Goal: Share content: Share content

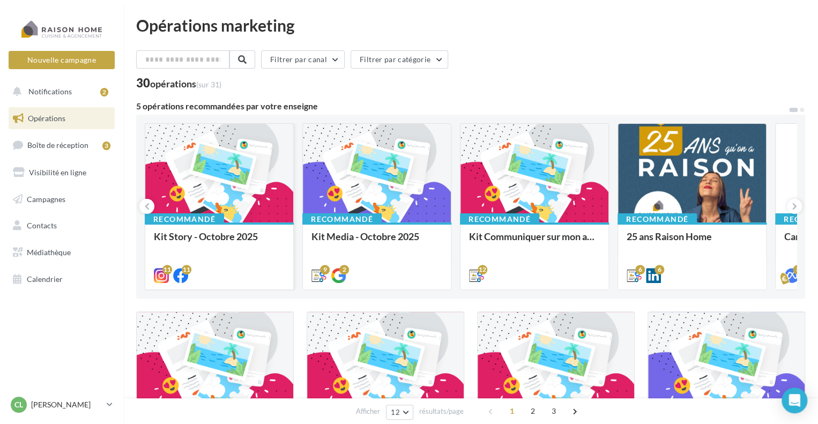
click at [200, 192] on div at bounding box center [219, 174] width 148 height 100
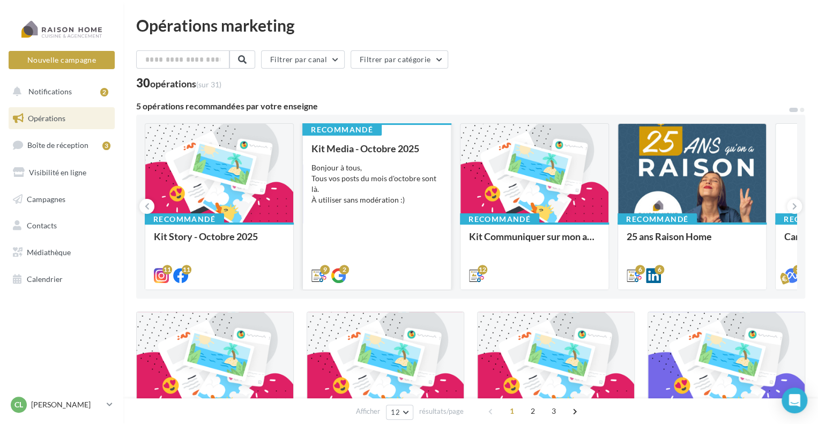
click at [372, 195] on div "Bonjour à tous, Tous vos posts du mois d'octobre sont là. À utiliser sans modér…" at bounding box center [377, 184] width 131 height 43
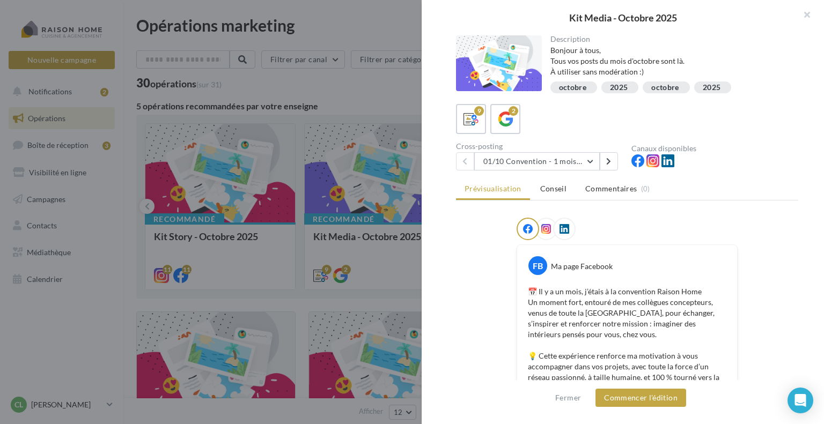
click at [370, 19] on div at bounding box center [412, 212] width 824 height 424
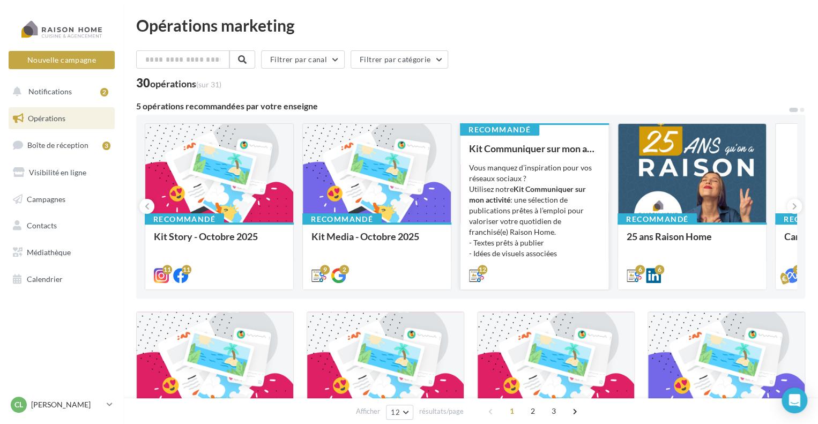
click at [529, 219] on div "Vous manquez d’inspiration pour vos réseaux sociaux ? Utilisez notre Kit Commun…" at bounding box center [534, 216] width 131 height 107
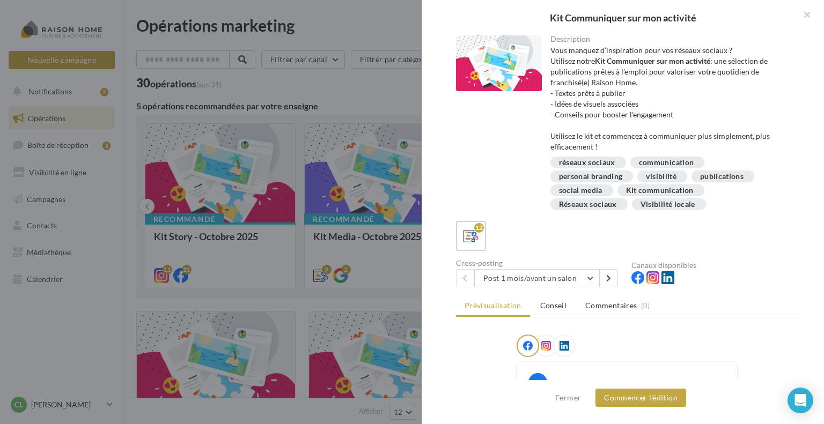
click at [385, 94] on div at bounding box center [412, 212] width 824 height 424
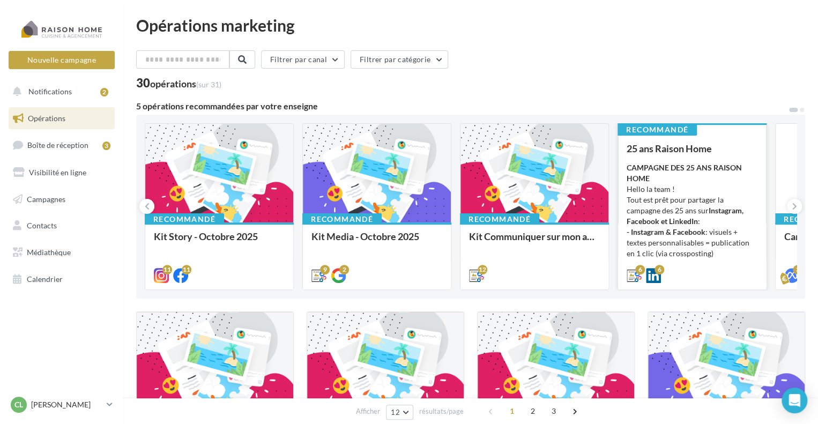
click at [710, 183] on div "CAMPAGNE DES 25 ANS RAISON HOME Hello la team ! Tout est prêt pour partager la …" at bounding box center [692, 216] width 131 height 107
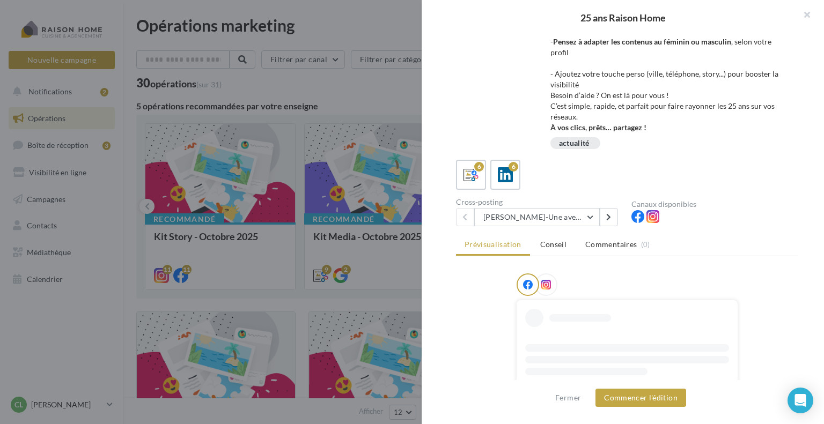
scroll to position [107, 0]
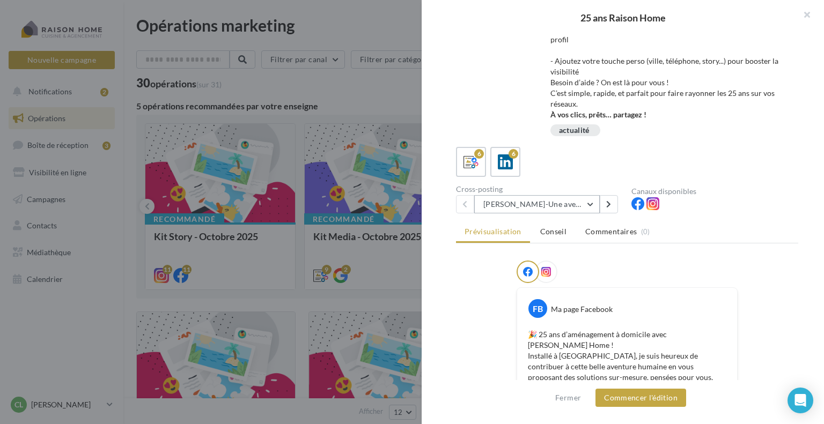
click at [587, 206] on button "Avril-Une aventure humaine depuis 25 ans" at bounding box center [537, 204] width 126 height 18
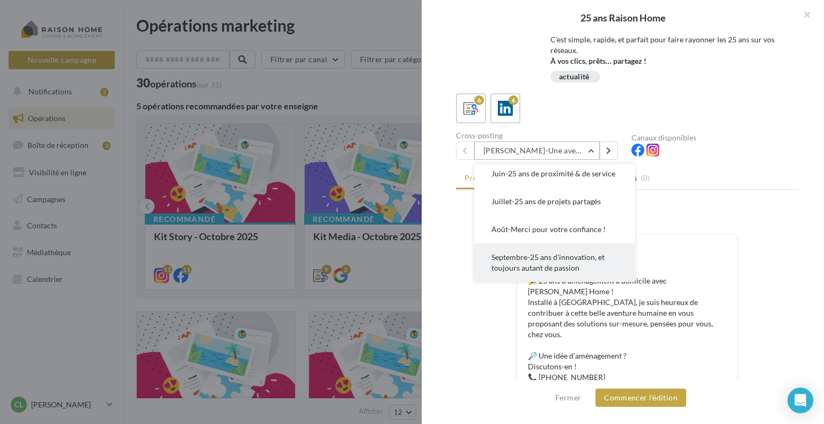
scroll to position [215, 0]
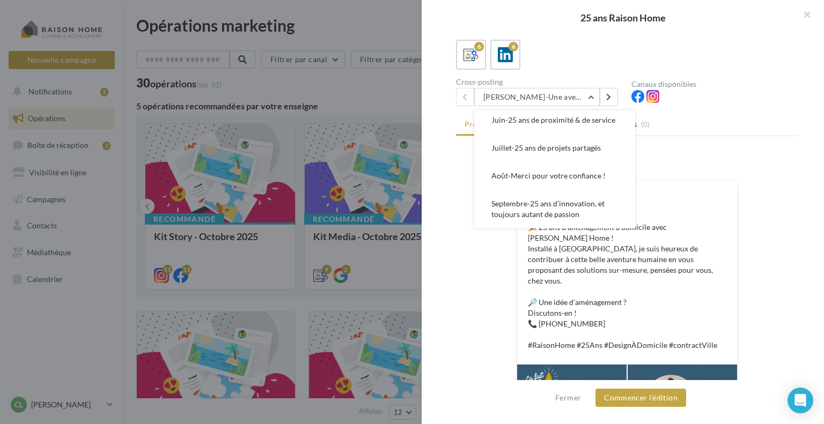
click at [581, 57] on div "6 6" at bounding box center [627, 55] width 342 height 30
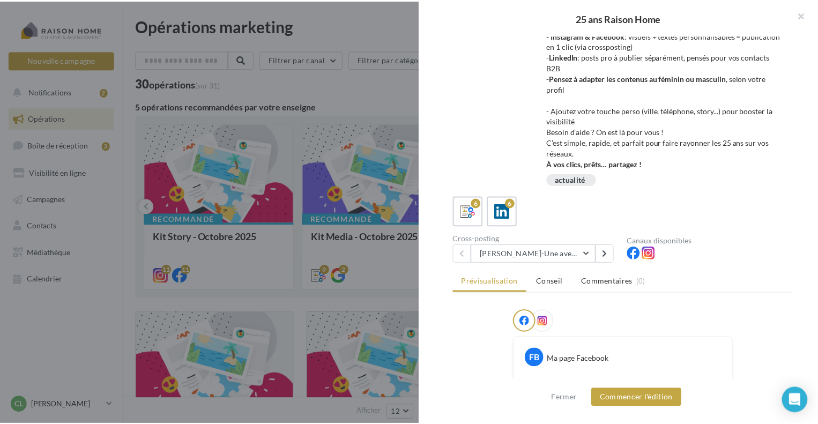
scroll to position [54, 0]
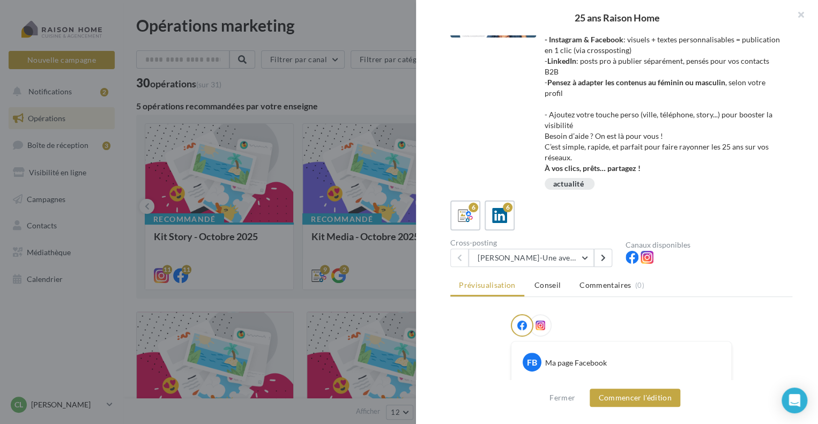
click at [382, 39] on div at bounding box center [409, 212] width 818 height 424
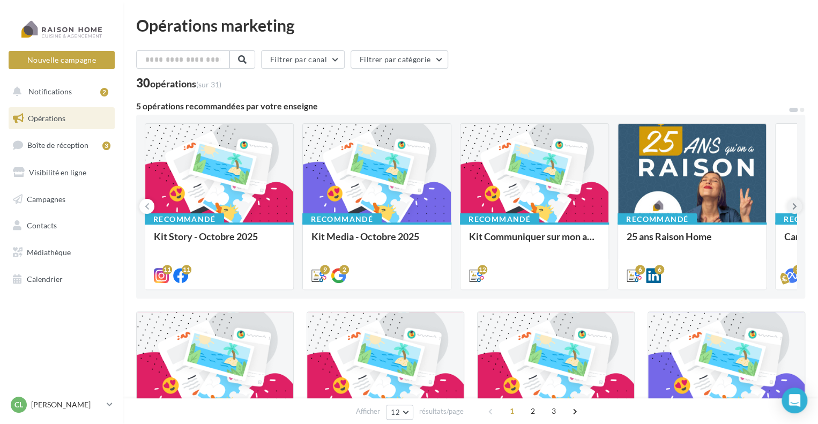
click at [796, 205] on icon at bounding box center [795, 206] width 5 height 11
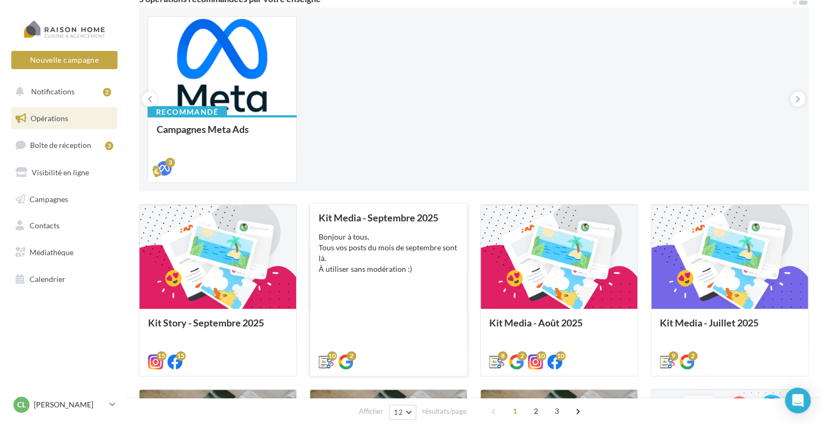
scroll to position [161, 0]
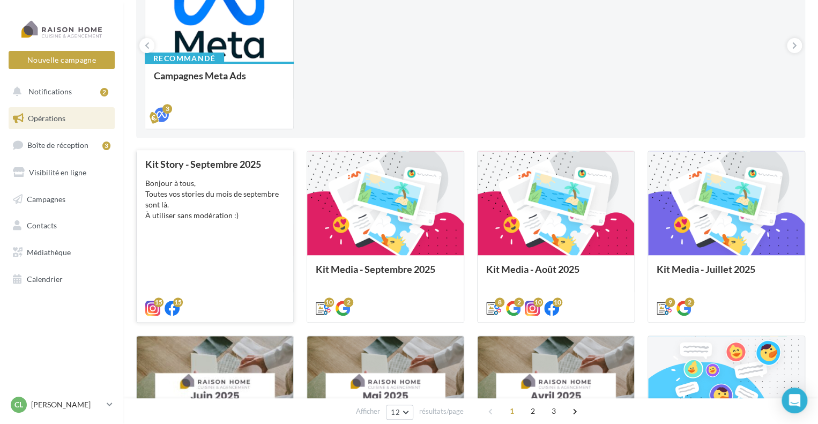
click at [224, 241] on div "Kit Story - Septembre 2025 Bonjour à tous, Toutes vos stories du mois de septem…" at bounding box center [214, 236] width 139 height 154
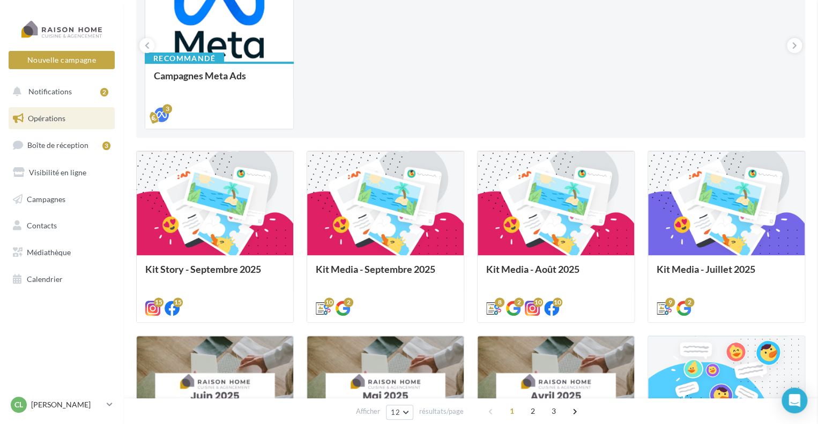
click at [0, 0] on div "Bonjour à tous, Tous vos posts du mois de septembre sont là. À utiliser sans mo…" at bounding box center [0, 0] width 0 height 0
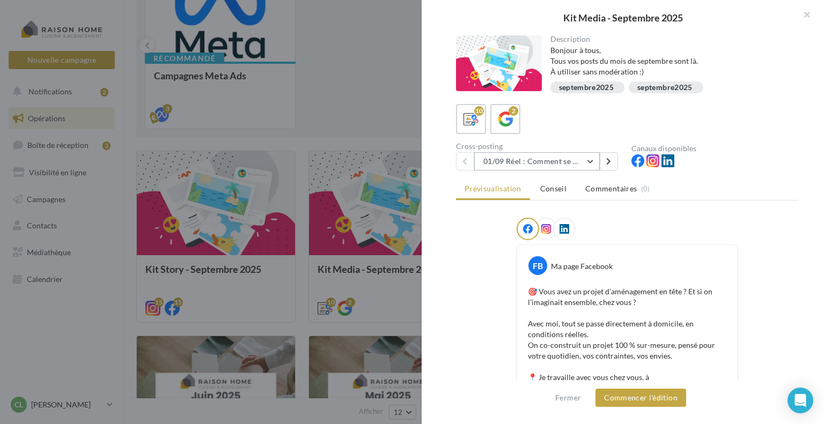
click at [587, 157] on button "01/09 Réel : Comment se passe un projet Raison Home ?" at bounding box center [537, 161] width 126 height 18
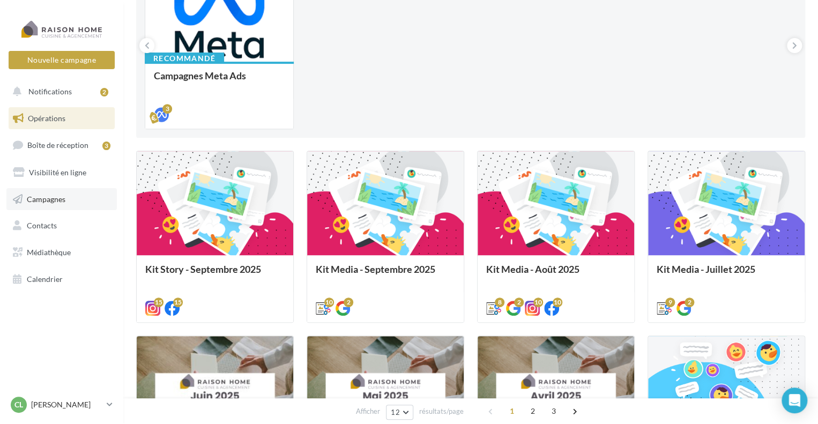
click at [45, 198] on span "Campagnes" at bounding box center [46, 198] width 39 height 9
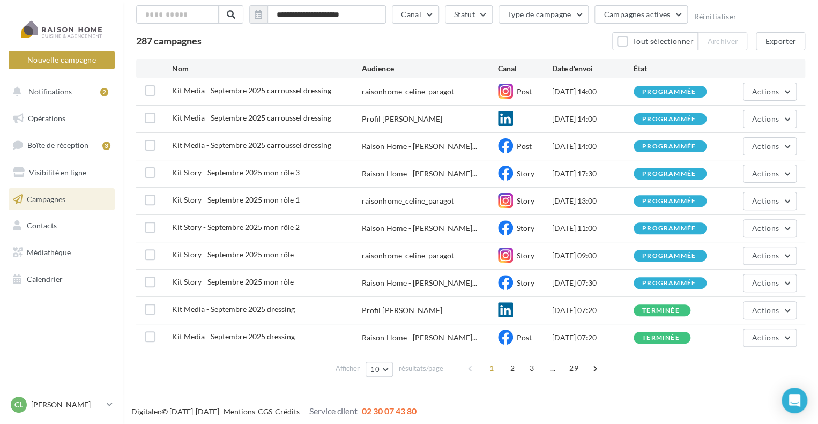
scroll to position [64, 0]
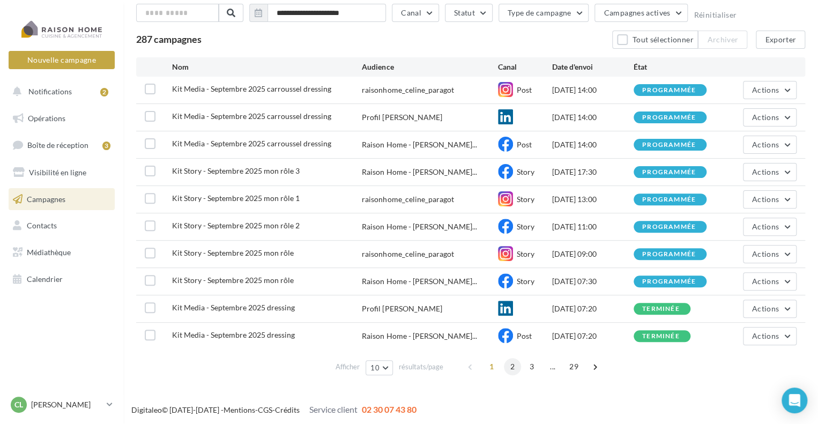
click at [511, 367] on span "2" at bounding box center [512, 366] width 17 height 17
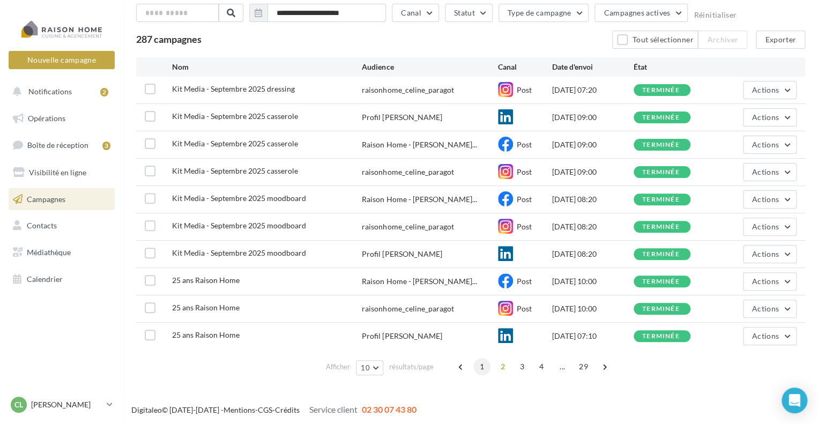
click at [485, 364] on span "1" at bounding box center [482, 366] width 17 height 17
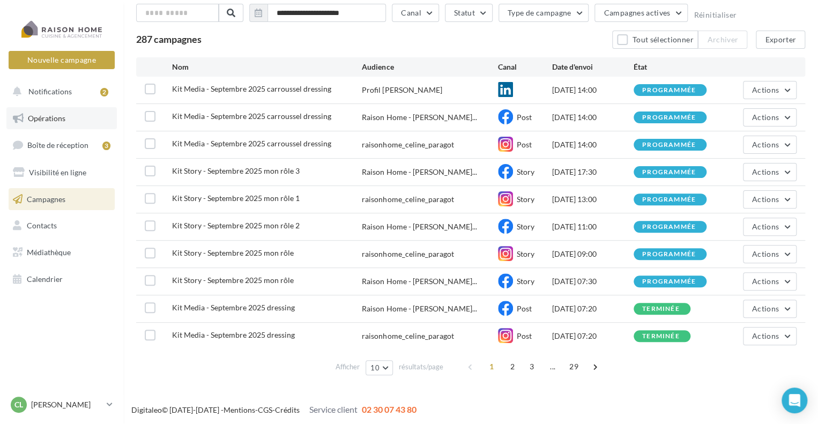
click at [35, 118] on span "Opérations" at bounding box center [47, 118] width 38 height 9
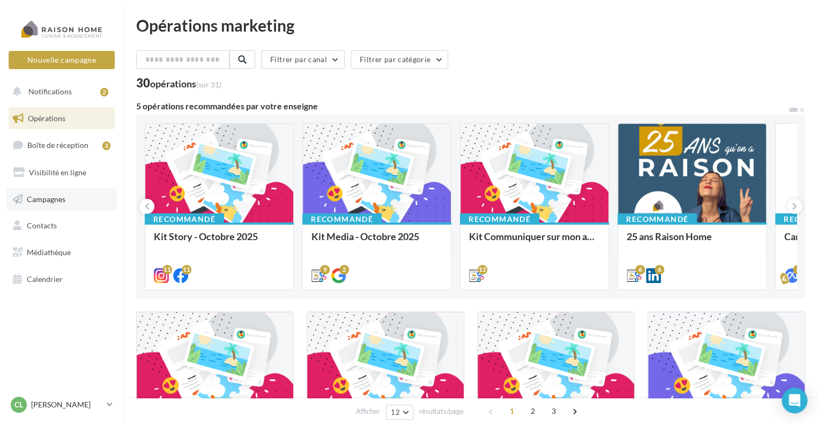
click at [40, 205] on link "Campagnes" at bounding box center [61, 199] width 110 height 23
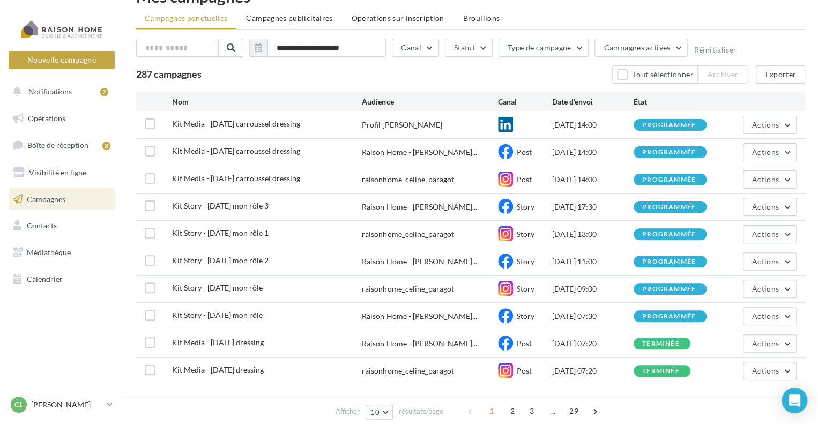
scroll to position [54, 0]
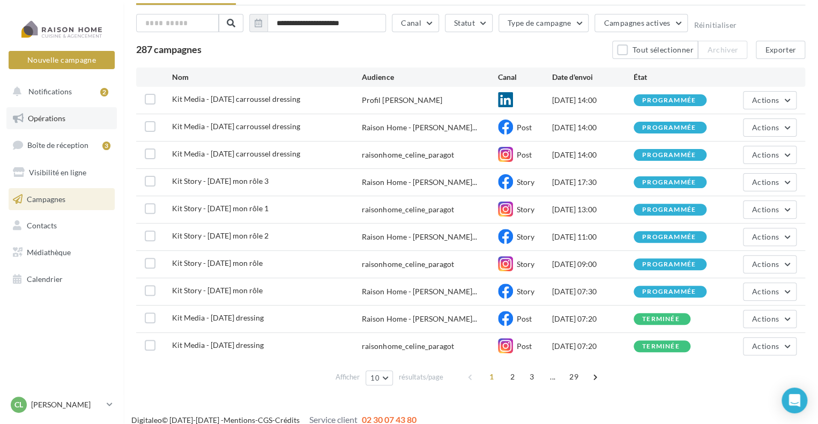
click at [47, 121] on span "Opérations" at bounding box center [47, 118] width 38 height 9
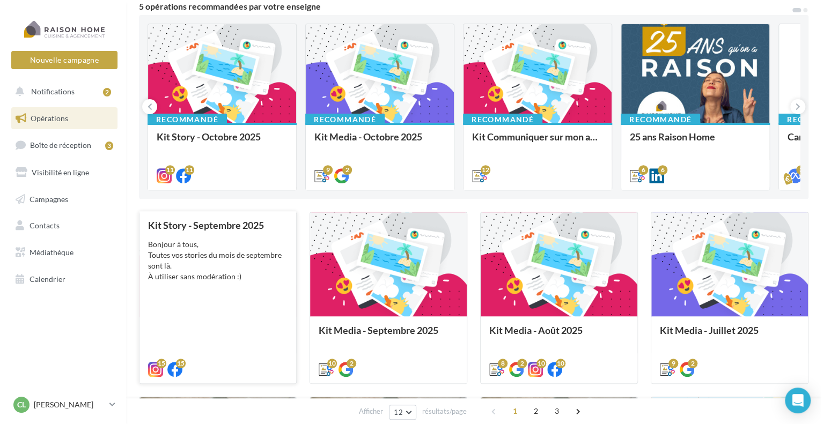
scroll to position [107, 0]
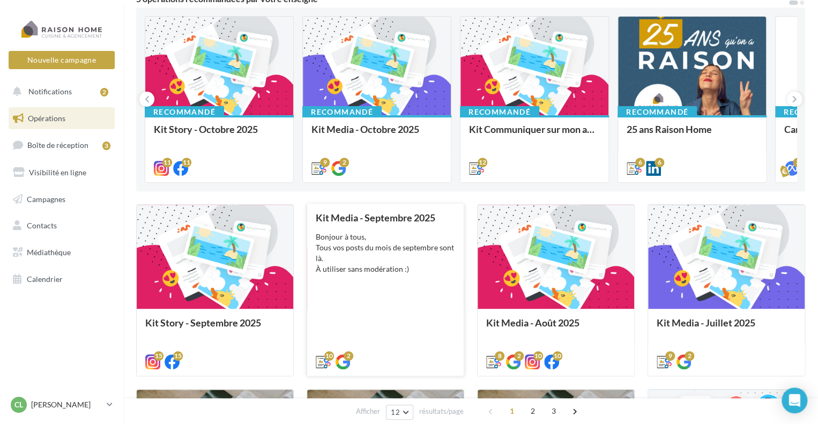
click at [356, 245] on div "Bonjour à tous, Tous vos posts du mois de septembre sont là. À utiliser sans mo…" at bounding box center [385, 253] width 139 height 43
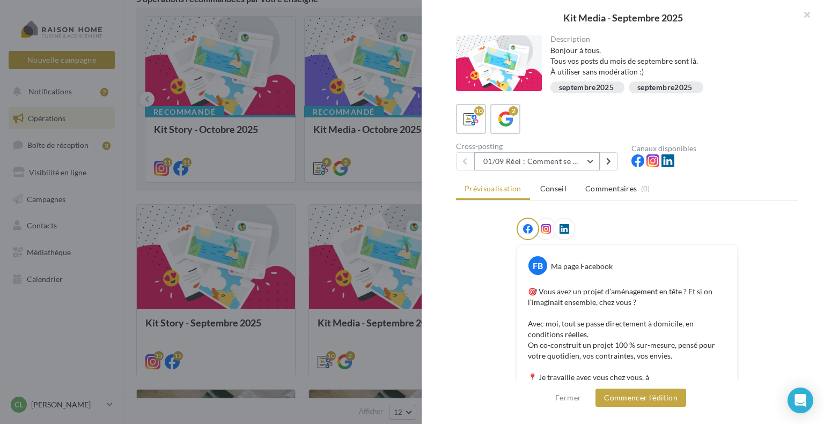
click at [507, 165] on button "01/09 Réel : Comment se passe un projet Raison Home ?" at bounding box center [537, 161] width 126 height 18
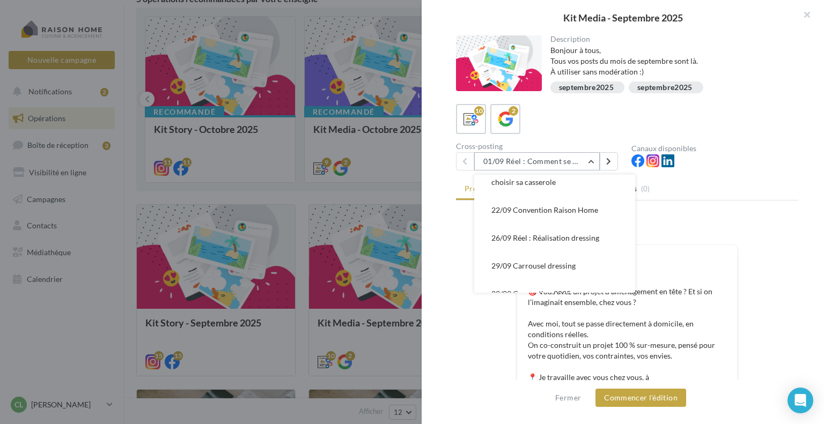
scroll to position [204, 0]
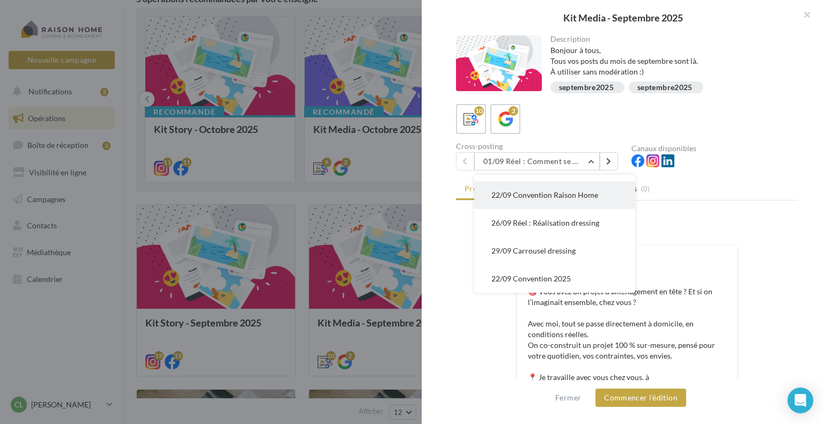
click at [503, 195] on span "22/09 Convention Raison Home" at bounding box center [544, 194] width 107 height 9
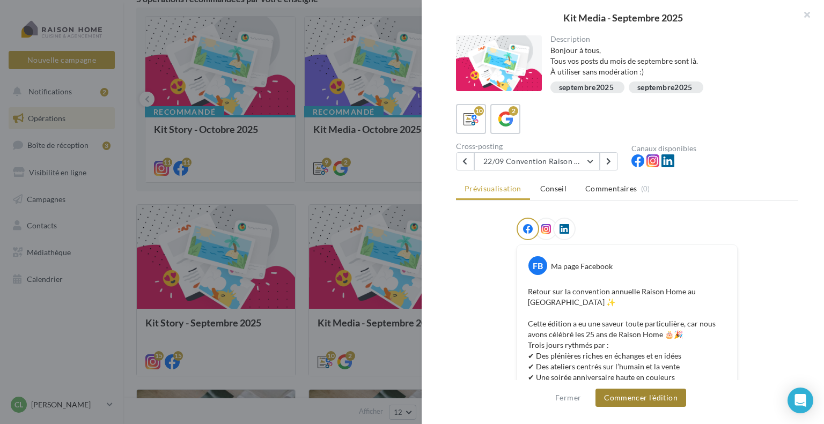
click at [646, 399] on button "Commencer l'édition" at bounding box center [640, 398] width 91 height 18
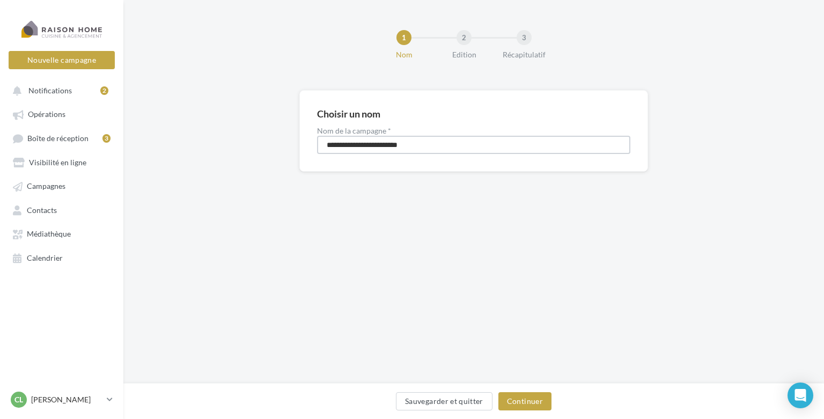
drag, startPoint x: 356, startPoint y: 147, endPoint x: 320, endPoint y: 140, distance: 36.7
click at [320, 140] on input "**********" at bounding box center [473, 145] width 313 height 18
type input "**********"
click at [529, 401] on button "Continuer" at bounding box center [524, 401] width 53 height 18
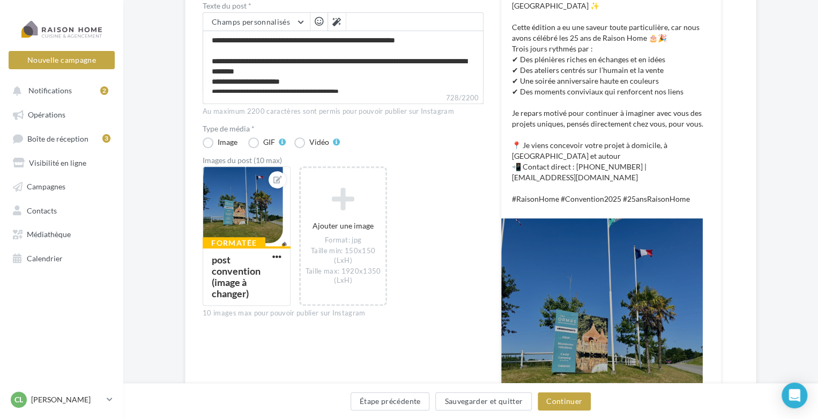
scroll to position [268, 0]
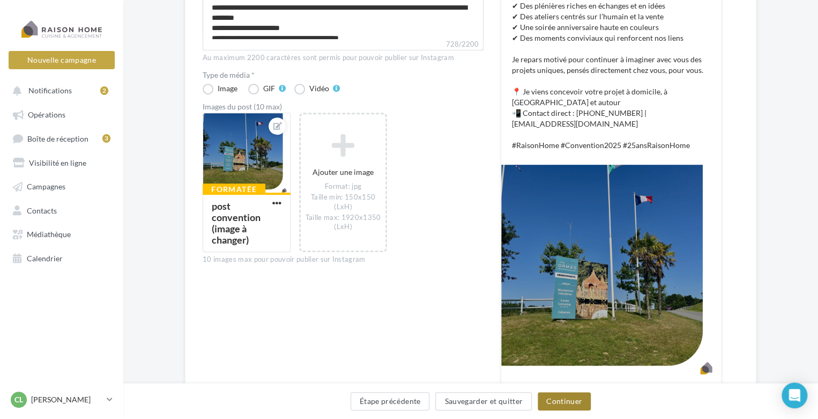
click at [569, 404] on button "Continuer" at bounding box center [564, 401] width 53 height 18
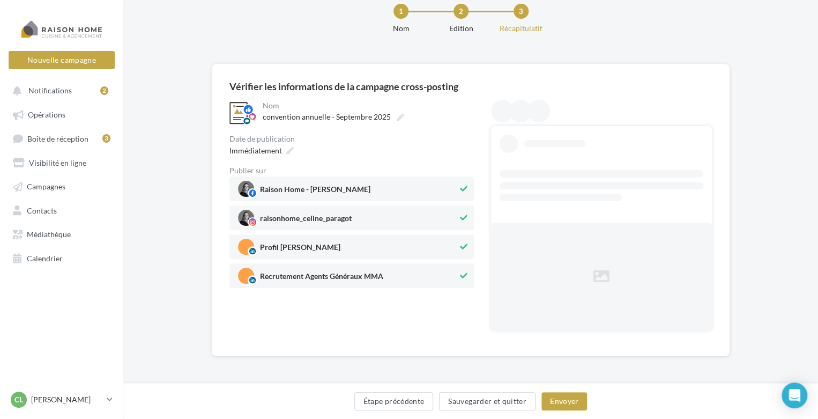
scroll to position [0, 0]
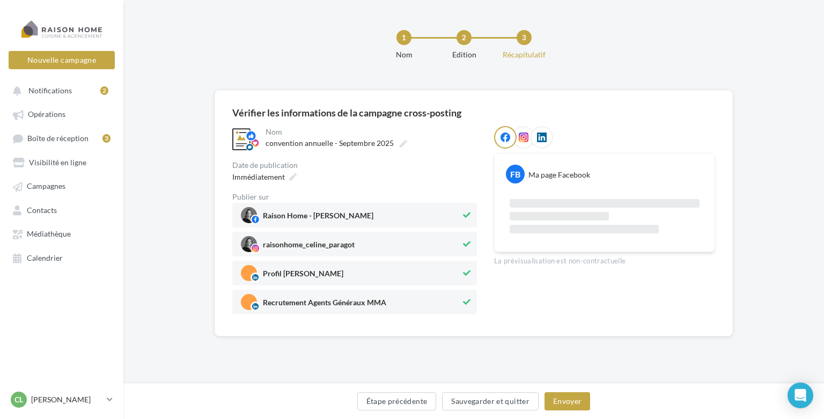
click at [380, 302] on span "Recrutement Agents Généraux MMA" at bounding box center [324, 305] width 123 height 12
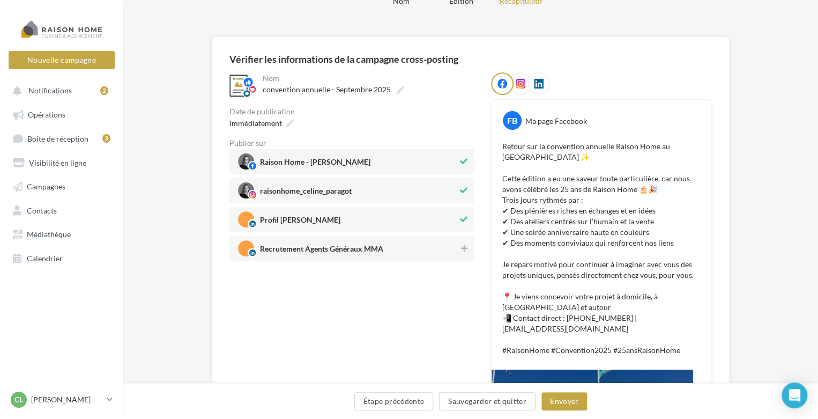
scroll to position [107, 0]
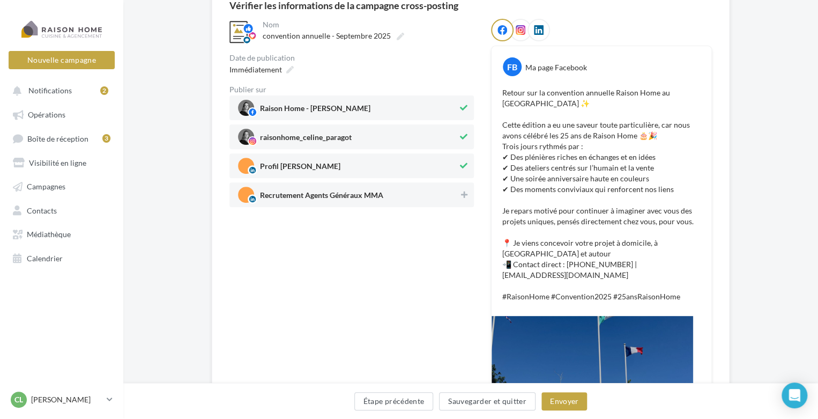
drag, startPoint x: 545, startPoint y: 228, endPoint x: 548, endPoint y: 221, distance: 8.2
click at [545, 228] on p "Retour sur la convention annuelle [PERSON_NAME] Home au Domaine des Ormes ✨ Cet…" at bounding box center [602, 194] width 198 height 215
click at [554, 210] on p "Retour sur la convention annuelle [PERSON_NAME] Home au Domaine des Ormes ✨ Cet…" at bounding box center [602, 194] width 198 height 215
click at [417, 397] on button "Étape précédente" at bounding box center [394, 401] width 79 height 18
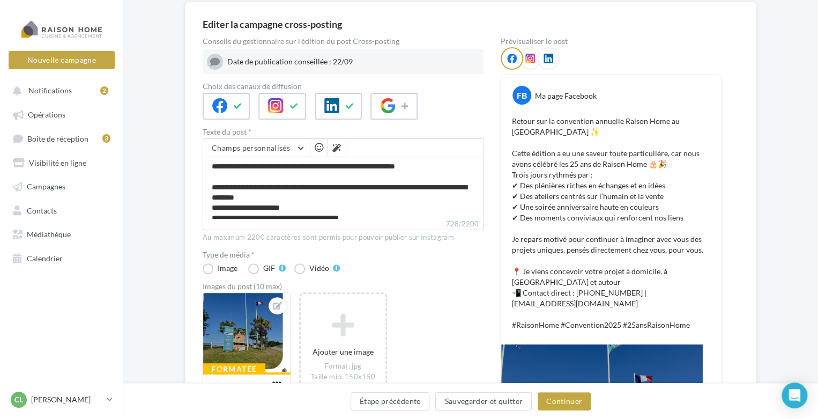
scroll to position [114, 0]
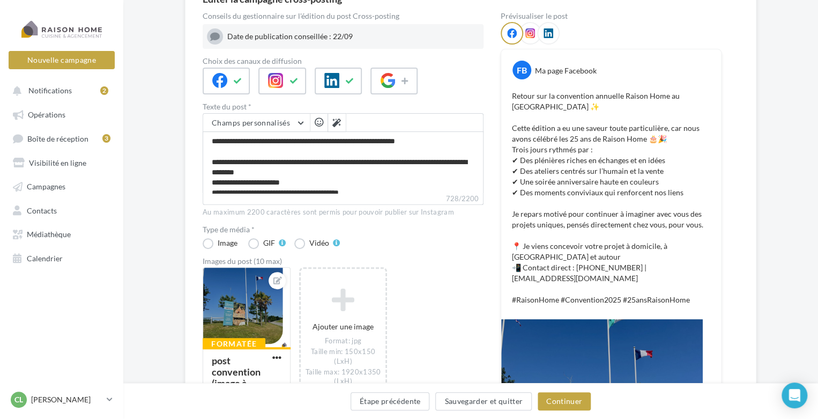
click at [565, 216] on p "Retour sur la convention annuelle [PERSON_NAME] Home au Domaine des Ormes ✨ Cet…" at bounding box center [611, 198] width 198 height 215
click at [566, 214] on p "Retour sur la convention annuelle [PERSON_NAME] Home au Domaine des Ormes ✨ Cet…" at bounding box center [611, 198] width 198 height 215
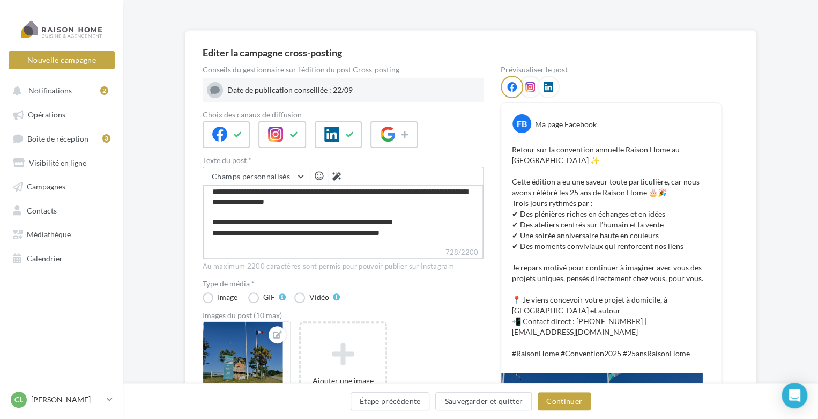
scroll to position [107, 0]
click at [266, 188] on textarea "**********" at bounding box center [343, 216] width 281 height 62
type textarea "**********"
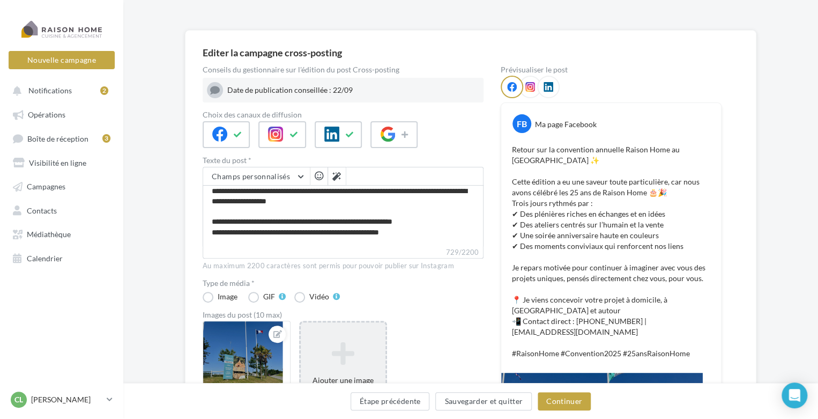
click at [333, 349] on icon at bounding box center [343, 353] width 76 height 26
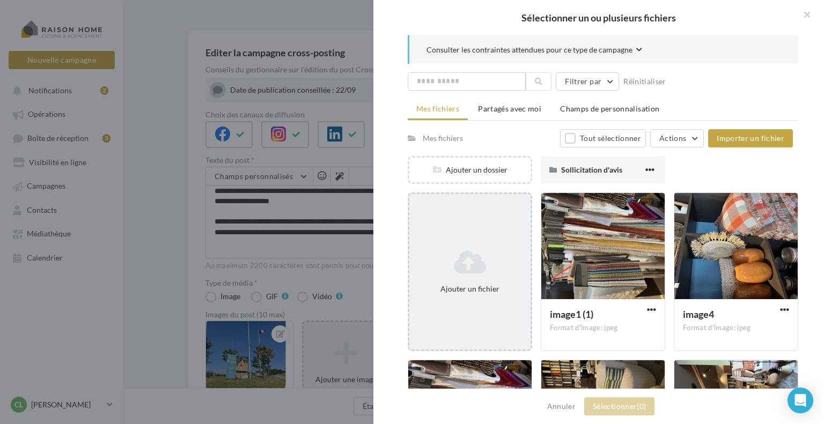
click at [466, 262] on icon at bounding box center [470, 262] width 113 height 26
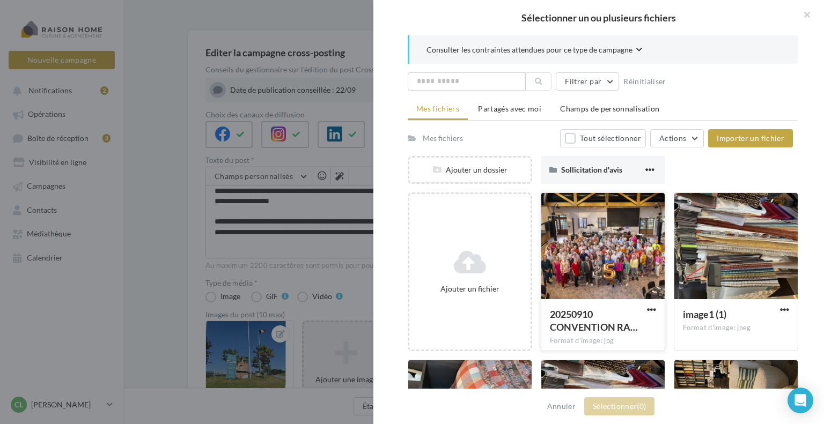
click at [585, 248] on div at bounding box center [602, 246] width 123 height 107
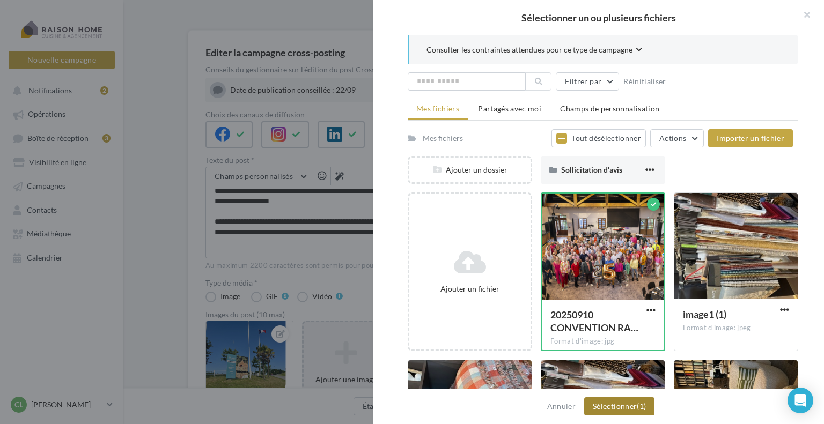
click at [624, 406] on button "Sélectionner (1)" at bounding box center [619, 406] width 70 height 18
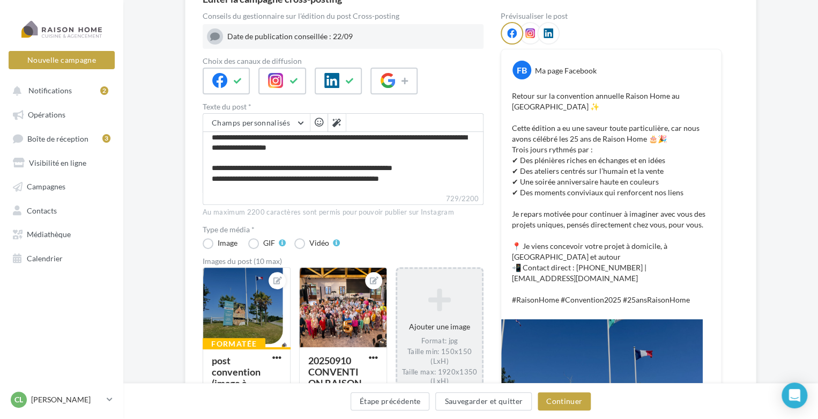
scroll to position [114, 0]
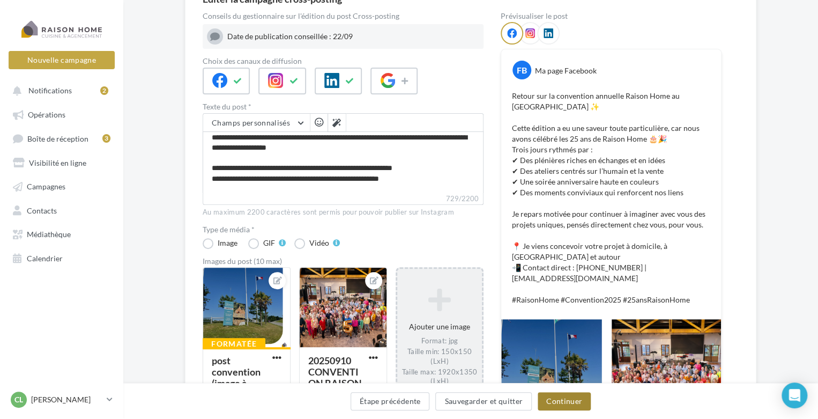
click at [561, 399] on button "Continuer" at bounding box center [564, 401] width 53 height 18
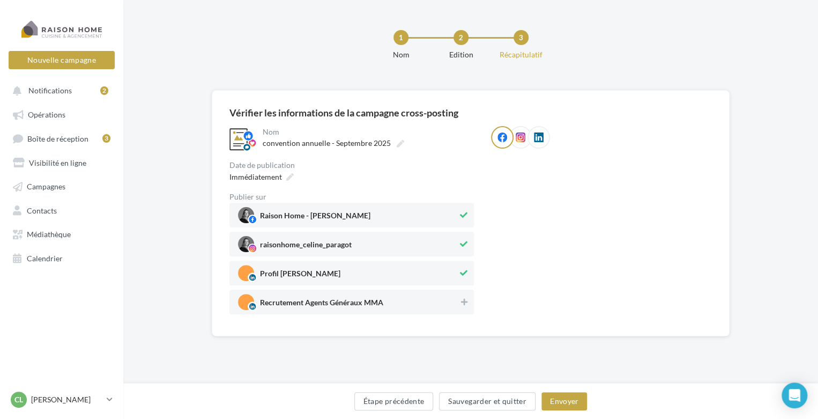
scroll to position [0, 0]
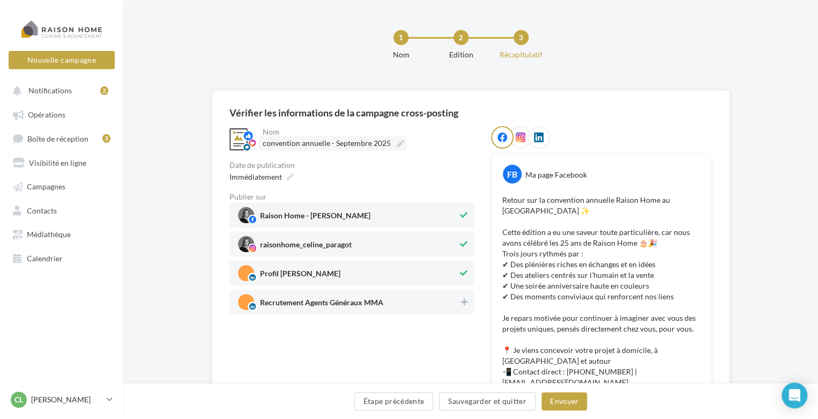
click at [400, 144] on icon at bounding box center [401, 144] width 8 height 8
click at [357, 144] on input "**********" at bounding box center [310, 145] width 94 height 18
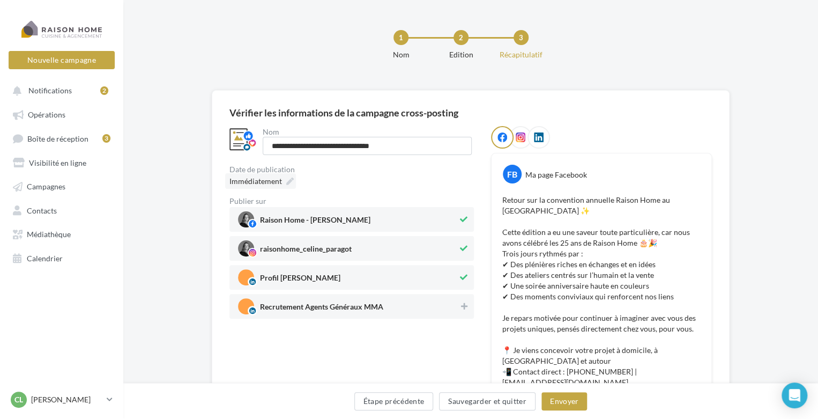
click at [289, 180] on icon at bounding box center [290, 182] width 8 height 8
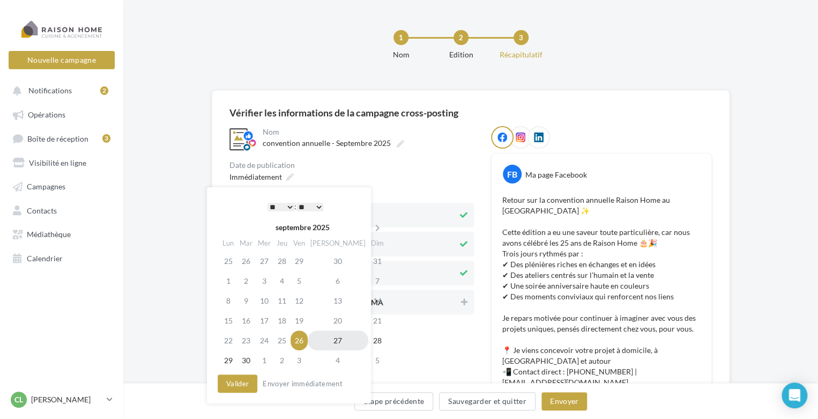
click at [329, 344] on td "27" at bounding box center [338, 340] width 61 height 20
click at [287, 201] on div "* * * * * * * * * * ** ** ** ** ** ** ** ** ** ** ** ** ** ** : ** ** ** ** ** …" at bounding box center [295, 206] width 108 height 16
click at [287, 203] on select "* * * * * * * * * * ** ** ** ** ** ** ** ** ** ** ** ** ** **" at bounding box center [281, 207] width 27 height 9
click at [245, 381] on button "Valider" at bounding box center [238, 383] width 40 height 18
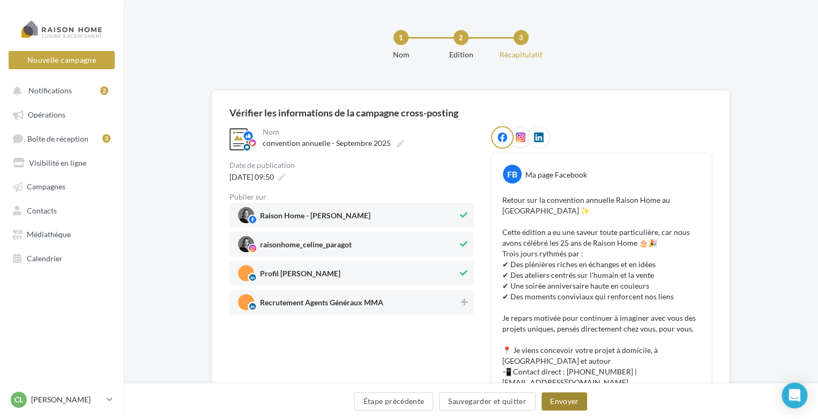
click at [569, 401] on button "Envoyer" at bounding box center [565, 401] width 46 height 18
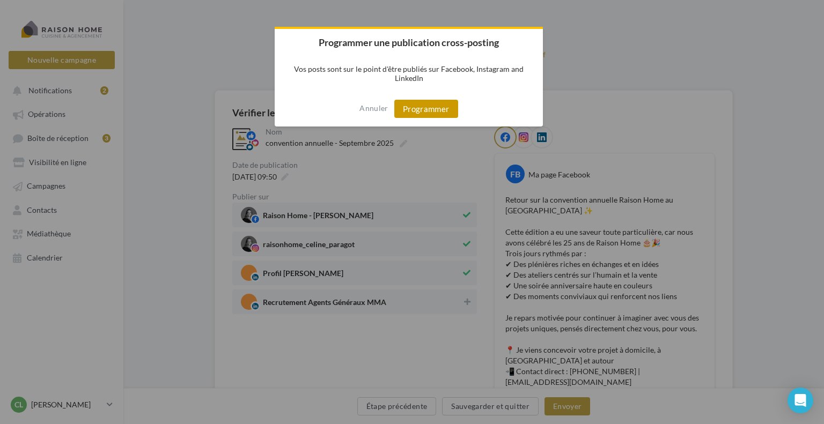
click at [433, 108] on button "Programmer" at bounding box center [426, 109] width 64 height 18
